Goal: Information Seeking & Learning: Find contact information

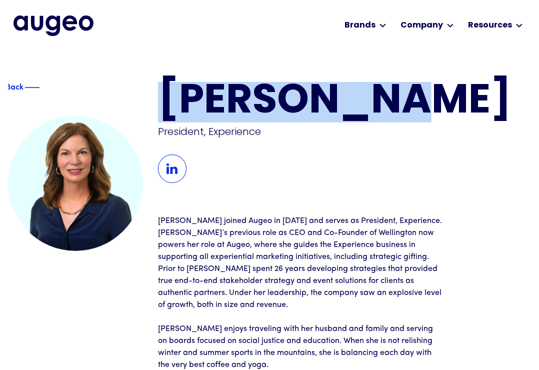
drag, startPoint x: 168, startPoint y: 88, endPoint x: 382, endPoint y: 106, distance: 214.7
click at [382, 106] on h1 "[PERSON_NAME]" at bounding box center [344, 102] width 373 height 41
copy h1 "[PERSON_NAME]"
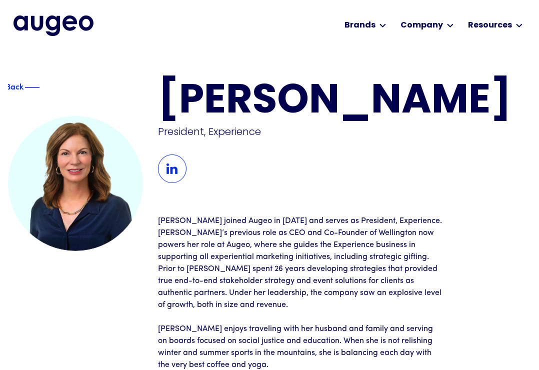
click at [365, 169] on div "[PERSON_NAME] President, Experience" at bounding box center [344, 132] width 373 height 101
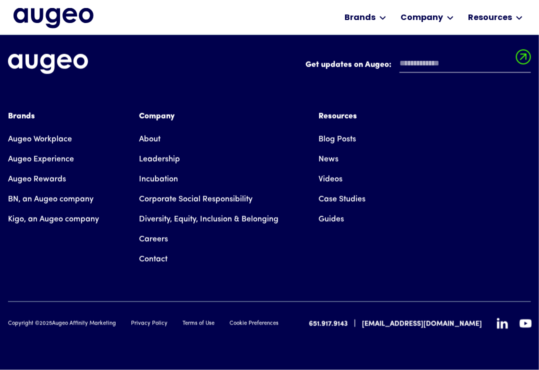
scroll to position [406, 0]
drag, startPoint x: 54, startPoint y: 324, endPoint x: 120, endPoint y: 323, distance: 66.5
click at [120, 323] on div "Copyright © 2025 Augeo Affinity Marketing Privacy Policy Terms of Use Cookie Pr…" at bounding box center [143, 324] width 271 height 9
copy div "Augeo Affinity Marketing"
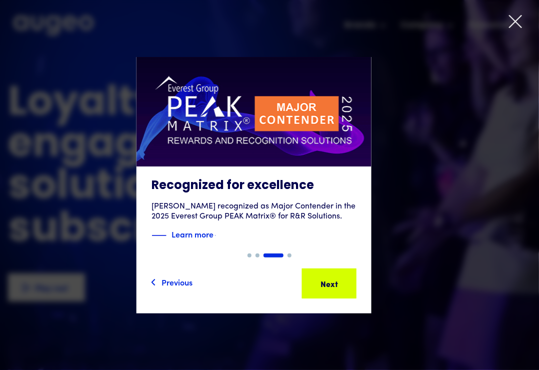
click at [516, 24] on icon at bounding box center [515, 21] width 15 height 15
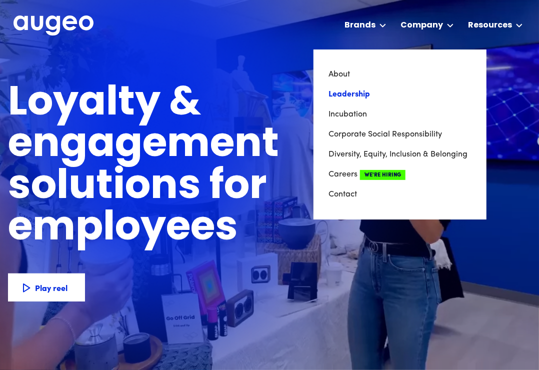
click at [366, 95] on link "Leadership" at bounding box center [400, 95] width 143 height 20
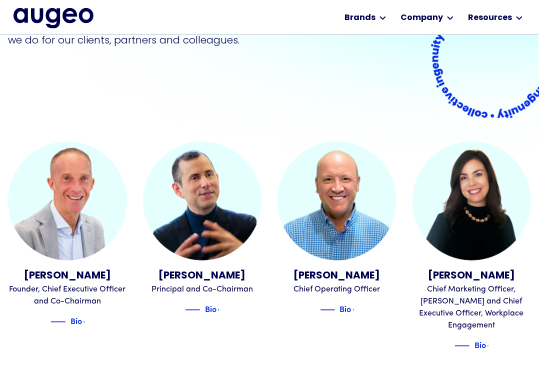
scroll to position [190, 0]
